Goal: Task Accomplishment & Management: Use online tool/utility

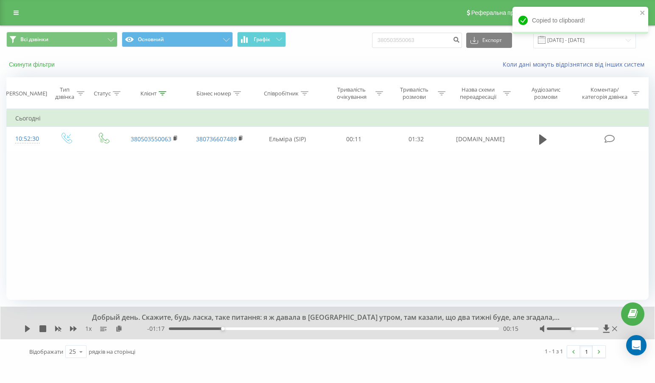
click at [25, 64] on button "Скинути фільтри" at bounding box center [32, 65] width 53 height 8
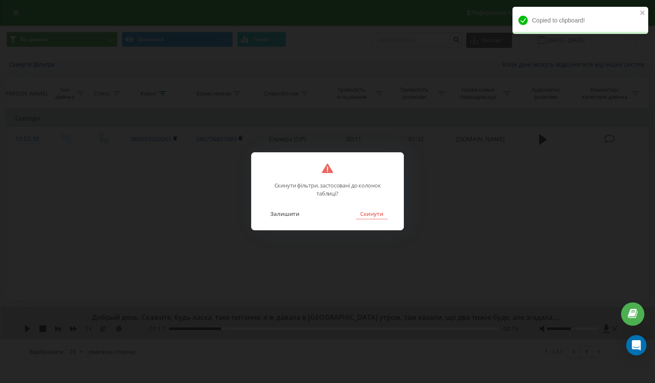
click at [368, 216] on button "Скинути" at bounding box center [372, 213] width 32 height 11
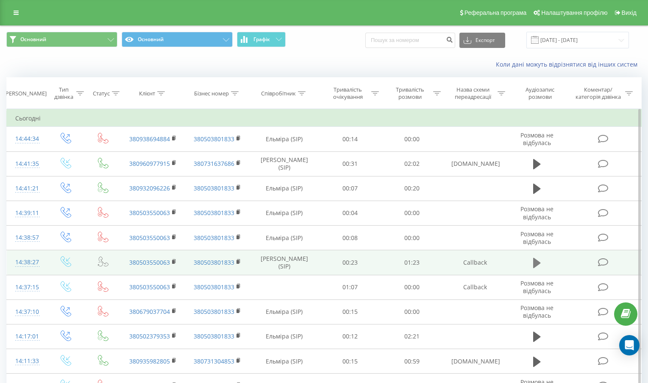
click at [538, 260] on icon at bounding box center [537, 263] width 8 height 12
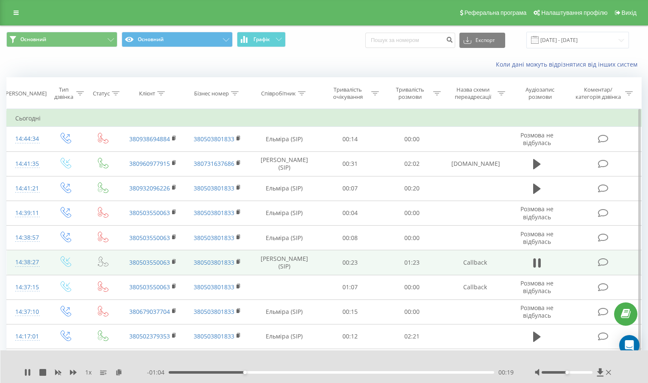
click at [583, 373] on div at bounding box center [567, 372] width 51 height 3
click at [592, 371] on div at bounding box center [567, 372] width 51 height 3
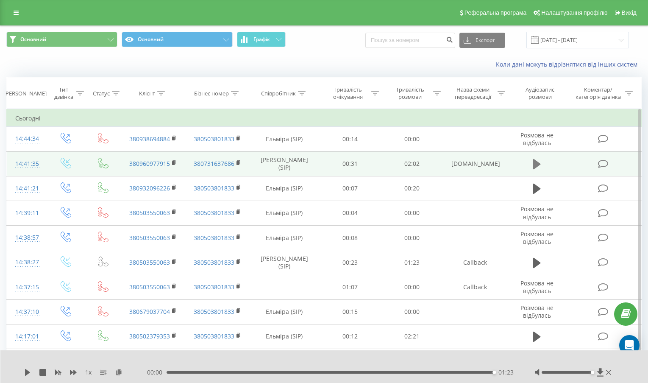
click at [536, 160] on icon at bounding box center [537, 164] width 8 height 10
click at [541, 169] on icon at bounding box center [537, 164] width 8 height 12
